Goal: Task Accomplishment & Management: Use online tool/utility

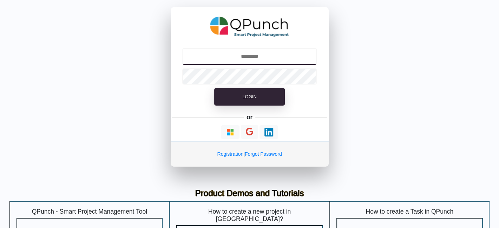
click at [257, 52] on input "text" at bounding box center [249, 56] width 135 height 17
type input "**********"
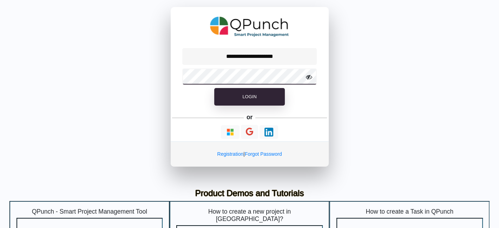
click at [214, 88] on button "Login" at bounding box center [249, 97] width 70 height 18
click at [183, 115] on div "or" at bounding box center [250, 119] width 158 height 12
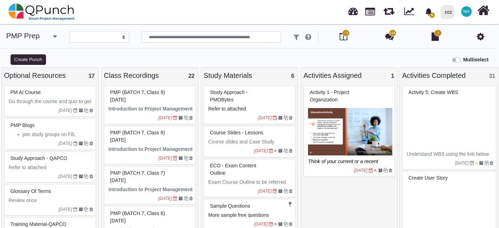
select select
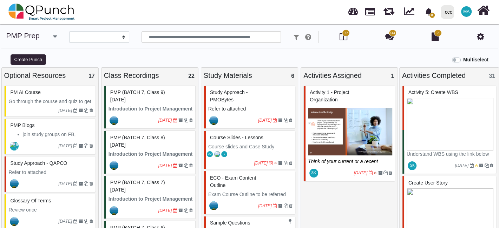
click at [243, 144] on p "Course slides and Case Study Materials links below." at bounding box center [250, 150] width 84 height 15
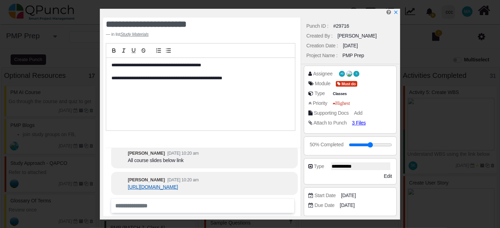
click at [171, 190] on link "[URL][DOMAIN_NAME]" at bounding box center [153, 187] width 50 height 6
click at [393, 12] on icon "x" at bounding box center [395, 13] width 6 height 6
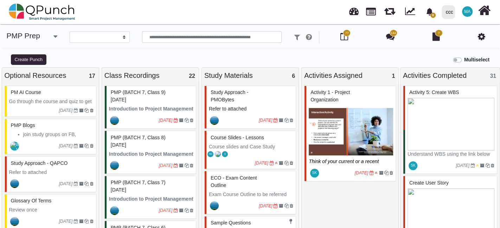
scroll to position [5, 0]
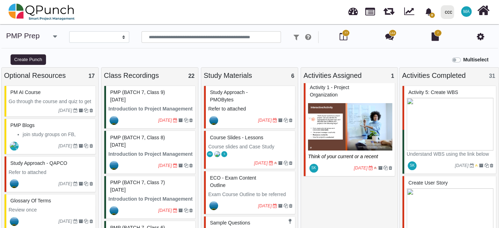
click at [343, 109] on img at bounding box center [350, 126] width 84 height 53
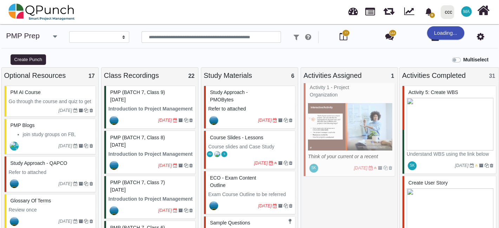
select select "*******"
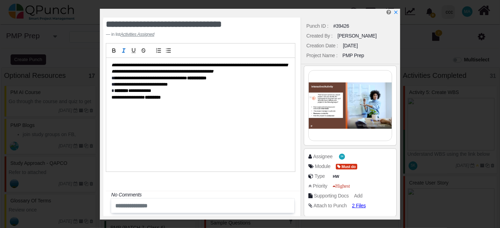
click at [180, 99] on p "**********" at bounding box center [198, 98] width 174 height 6
click at [202, 194] on div "No Comments" at bounding box center [204, 194] width 187 height 7
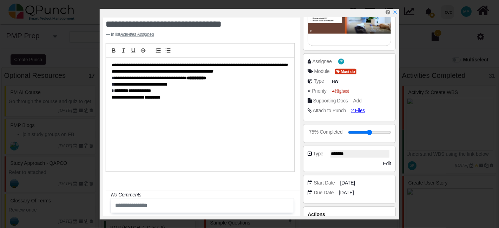
scroll to position [94, 0]
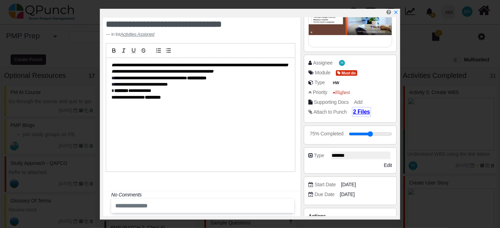
click at [359, 111] on span "2 Files" at bounding box center [361, 112] width 17 height 6
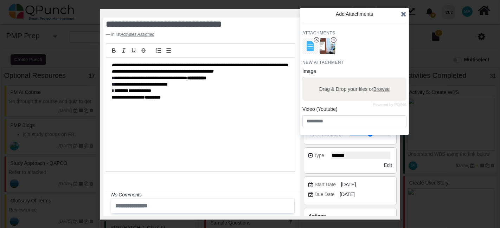
click at [374, 38] on div "Attachments New Attachment Image Powered by PQINA Drag & Drop your files or Bro…" at bounding box center [354, 78] width 104 height 97
click at [401, 13] on icon at bounding box center [403, 14] width 6 height 7
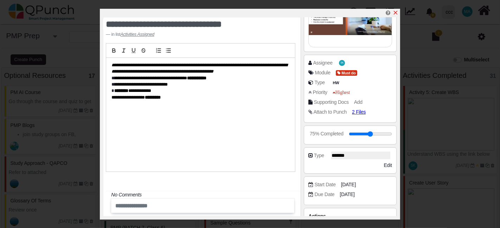
click at [396, 13] on icon "x" at bounding box center [395, 13] width 6 height 6
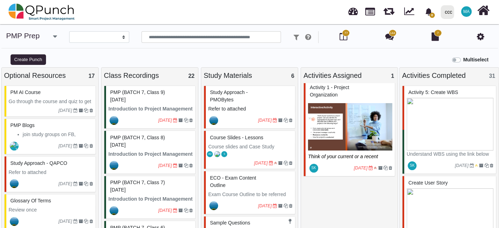
click at [469, 15] on span "MA" at bounding box center [466, 11] width 11 height 11
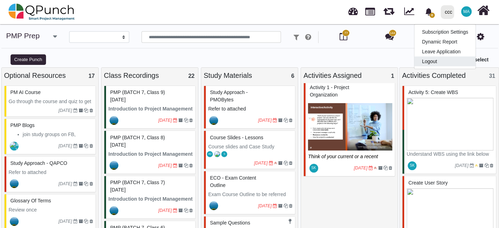
click at [438, 63] on link "Logout" at bounding box center [445, 62] width 61 height 10
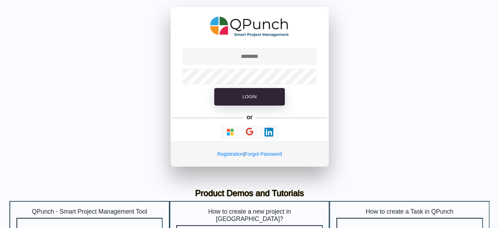
click at [425, 63] on div "Login or Registration | Forgot Password" at bounding box center [249, 87] width 499 height 174
